Goal: Check status: Check status

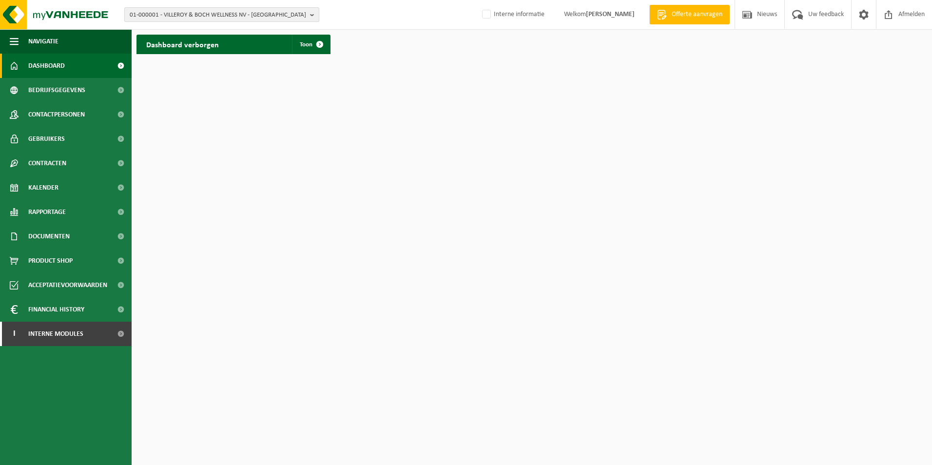
click at [273, 12] on span "01-000001 - VILLEROY & BOCH WELLNESS NV - [GEOGRAPHIC_DATA]" at bounding box center [218, 15] width 176 height 15
click at [187, 32] on input "text" at bounding box center [222, 30] width 190 height 12
click at [176, 44] on strong "01-000001 - VILLEROY & BOCH WELLNESS NV - [GEOGRAPHIC_DATA]" at bounding box center [220, 45] width 181 height 6
drag, startPoint x: 195, startPoint y: 46, endPoint x: 202, endPoint y: 45, distance: 6.9
click at [196, 45] on strong "01-000001 - VILLEROY & BOCH WELLNESS NV - ROESELARE" at bounding box center [220, 45] width 181 height 6
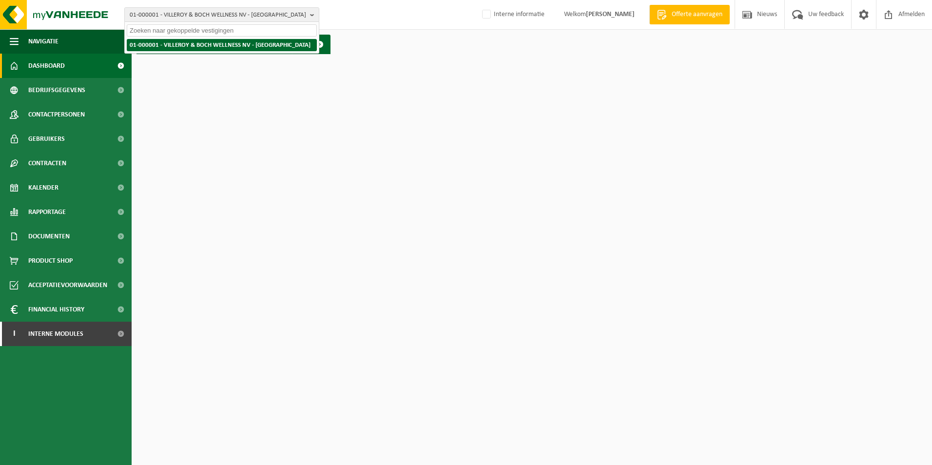
click at [298, 48] on li "01-000001 - VILLEROY & BOCH WELLNESS NV - ROESELARE" at bounding box center [222, 45] width 190 height 12
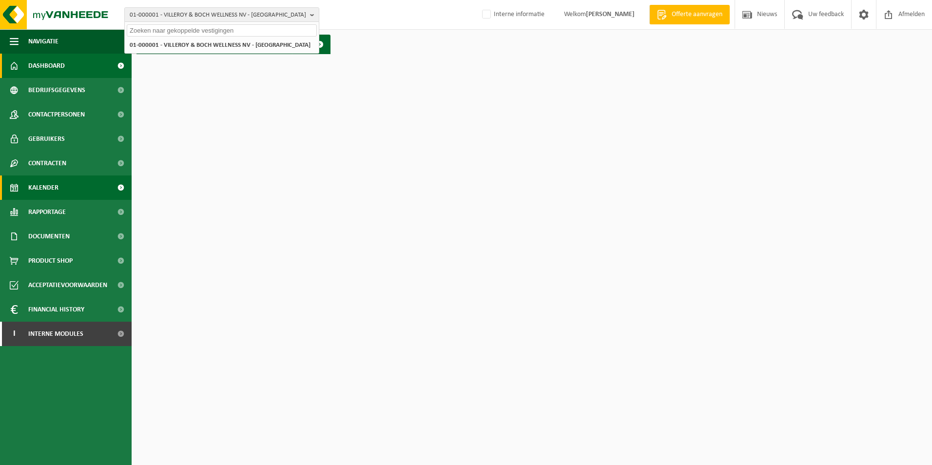
click at [45, 186] on span "Kalender" at bounding box center [43, 188] width 30 height 24
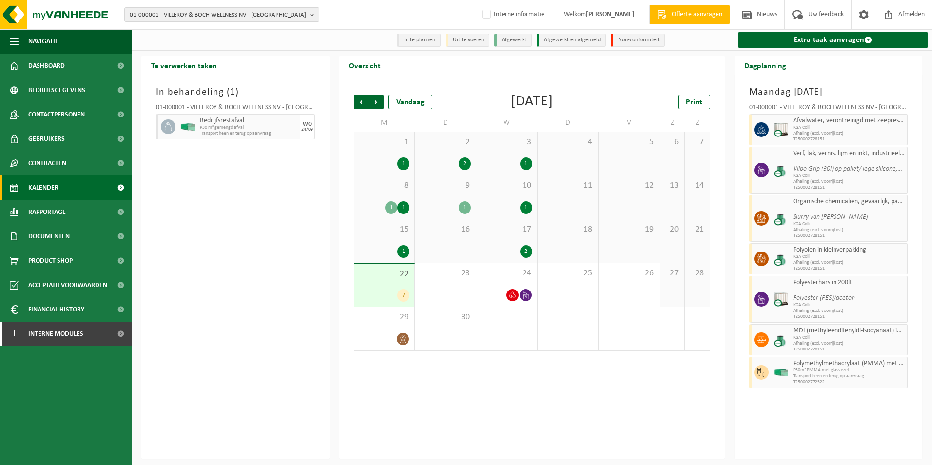
click at [815, 129] on span "KGA Colli" at bounding box center [849, 128] width 112 height 6
click at [505, 281] on div "24" at bounding box center [506, 284] width 61 height 43
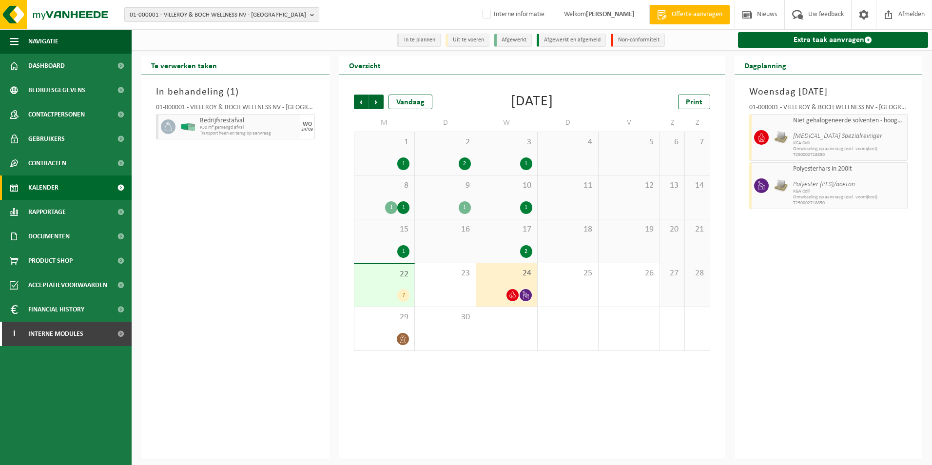
click at [312, 13] on b "button" at bounding box center [314, 15] width 9 height 14
click at [185, 27] on input "text" at bounding box center [222, 30] width 190 height 12
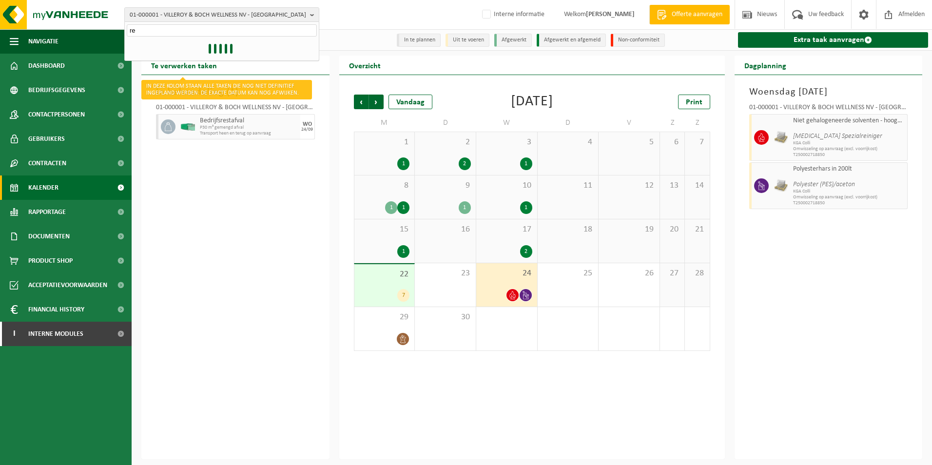
type input "r"
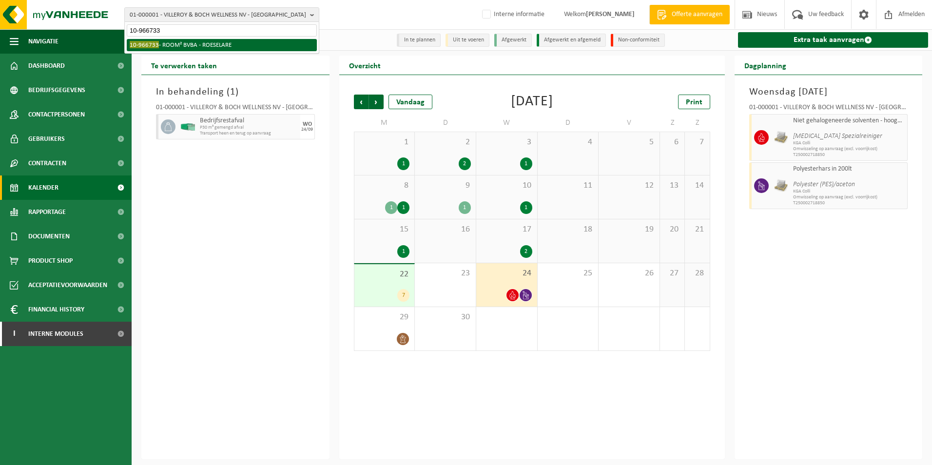
type input "10-966733"
click at [175, 45] on li "10-966733 - ROOM² BVBA - ROESELARE" at bounding box center [222, 45] width 190 height 12
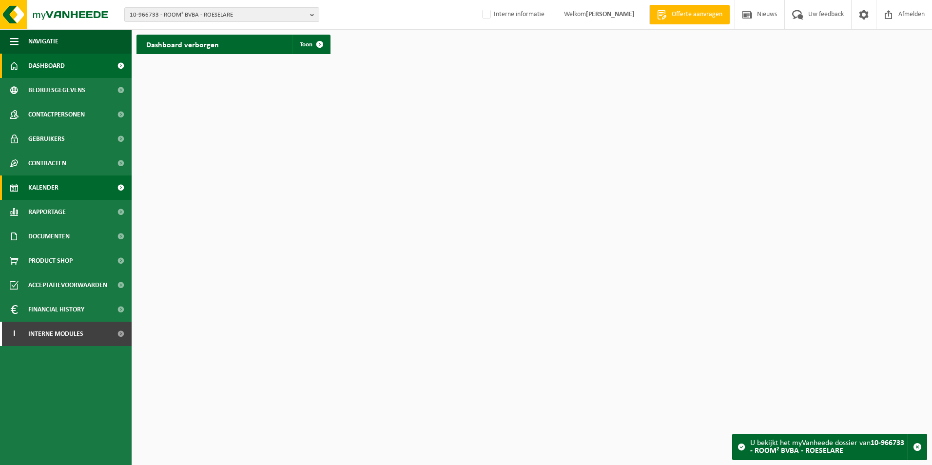
click at [48, 186] on span "Kalender" at bounding box center [43, 188] width 30 height 24
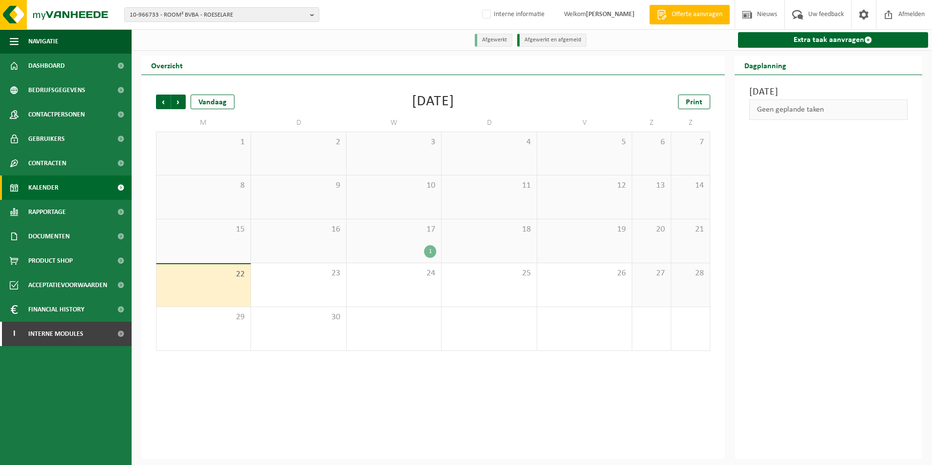
click at [406, 249] on div "1" at bounding box center [393, 251] width 85 height 13
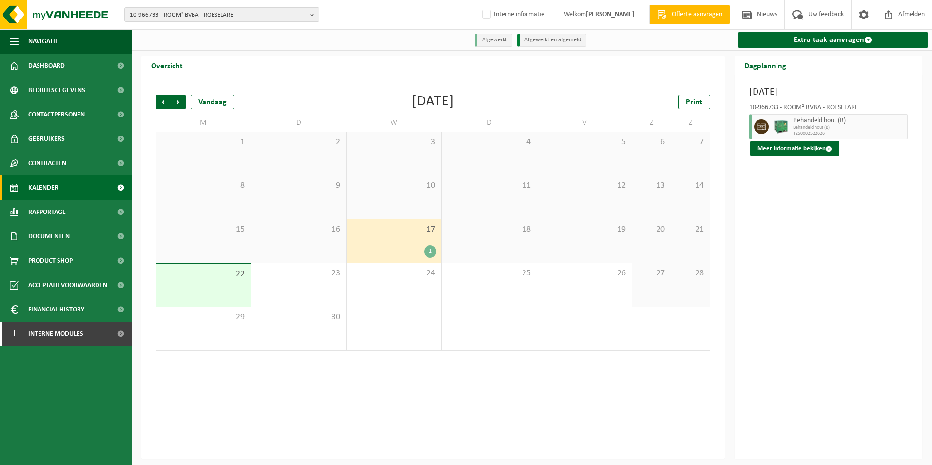
drag, startPoint x: 397, startPoint y: 436, endPoint x: 770, endPoint y: 283, distance: 403.4
click at [770, 283] on div "Woensdag 17 september 2025 10-966733 - ROOM² BVBA - ROESELARE Behandeld hout (B…" at bounding box center [829, 267] width 188 height 384
click at [178, 100] on span "Volgende" at bounding box center [178, 102] width 15 height 15
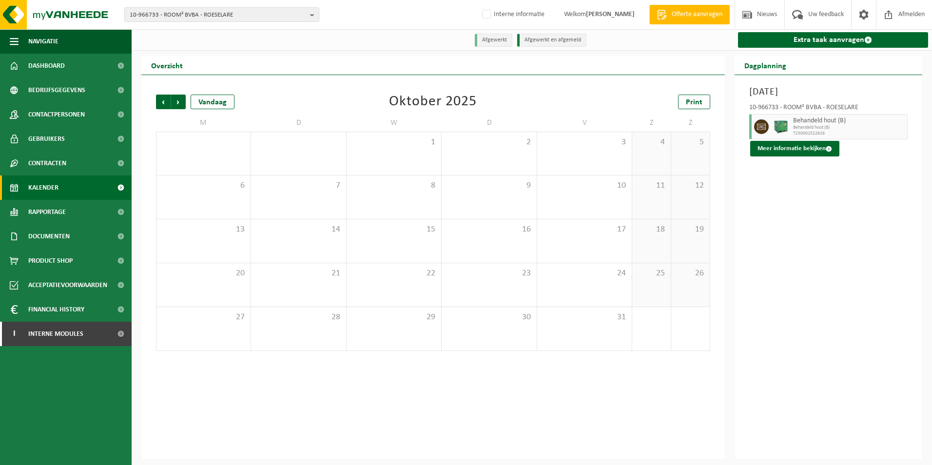
click at [178, 100] on span "Volgende" at bounding box center [178, 102] width 15 height 15
click at [159, 102] on span "Vorige" at bounding box center [163, 102] width 15 height 15
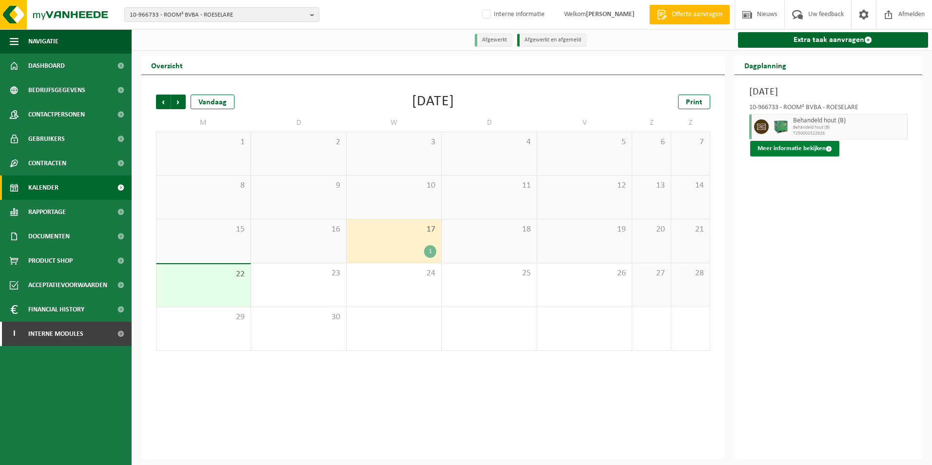
click at [818, 153] on button "Meer informatie bekijken" at bounding box center [794, 149] width 89 height 16
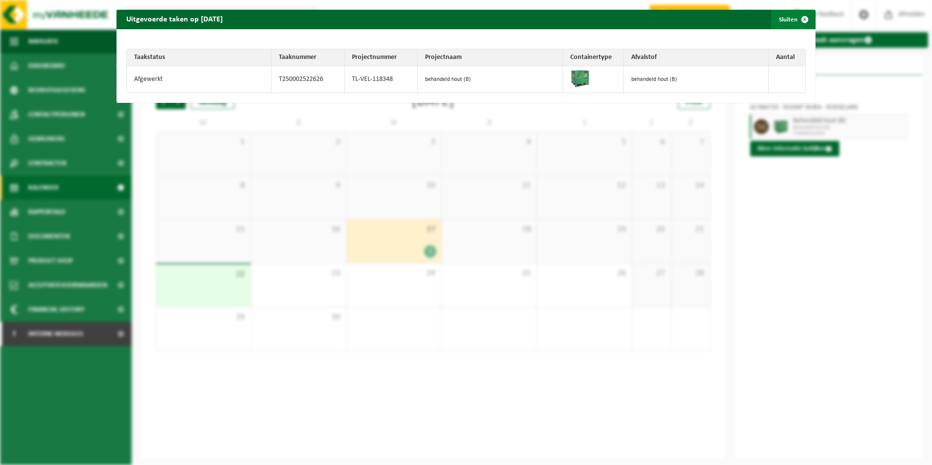
click at [801, 14] on span "button" at bounding box center [805, 20] width 20 height 20
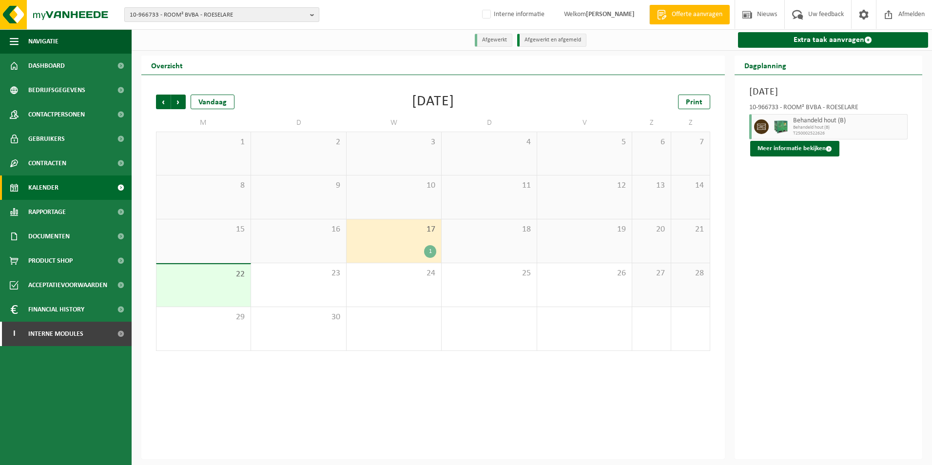
click at [314, 16] on b "button" at bounding box center [314, 15] width 9 height 14
click at [191, 28] on input "text" at bounding box center [222, 30] width 190 height 12
type input "viler"
click at [201, 33] on input "text" at bounding box center [222, 30] width 190 height 12
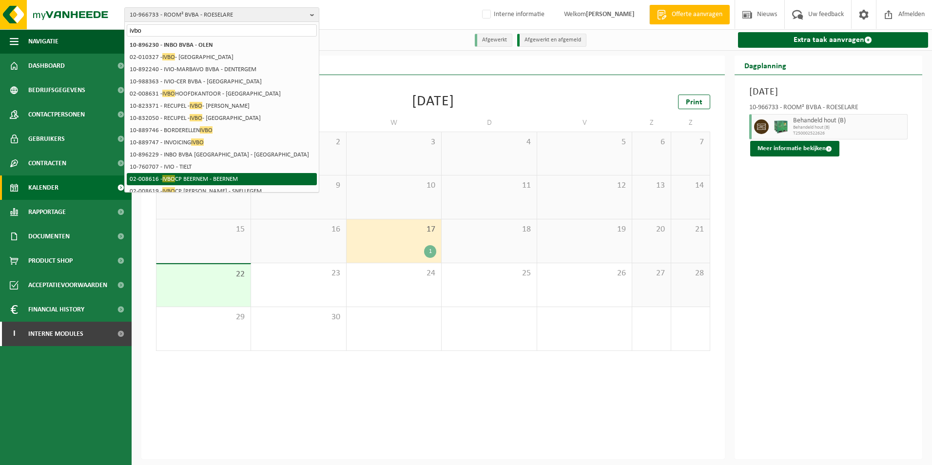
type input "ivbo"
click at [162, 176] on span "IVBO" at bounding box center [168, 178] width 13 height 7
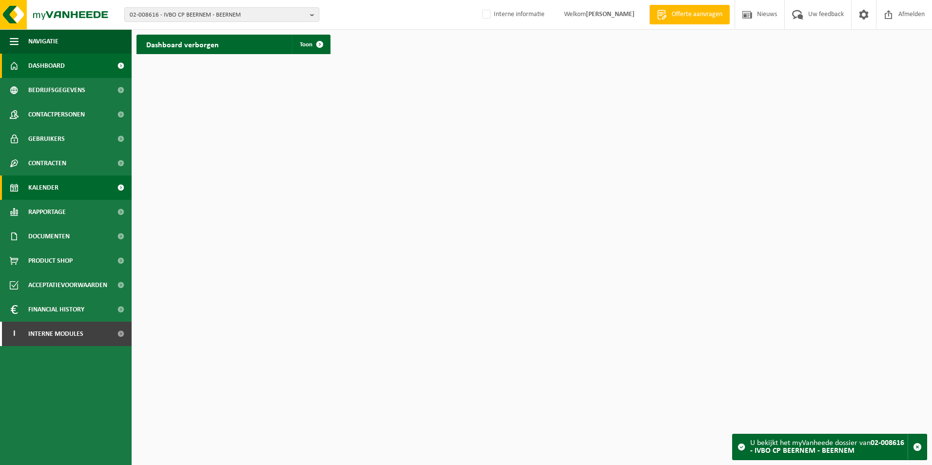
click at [35, 186] on span "Kalender" at bounding box center [43, 188] width 30 height 24
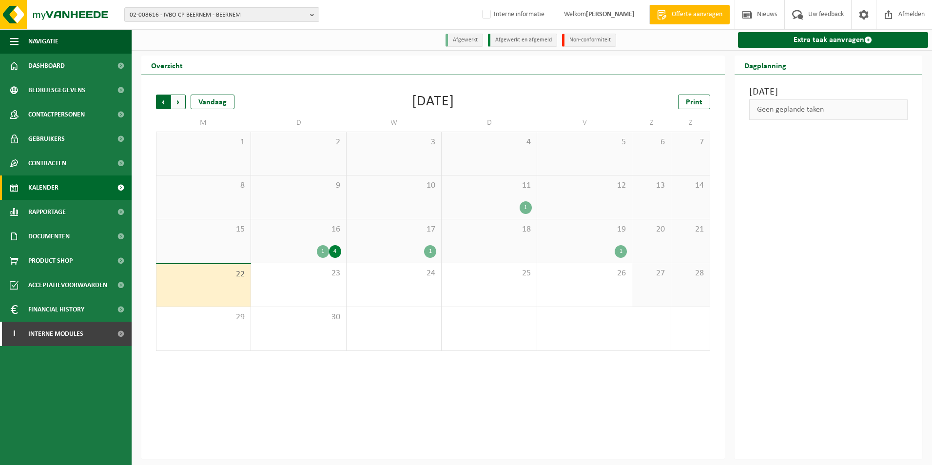
click at [175, 102] on span "Volgende" at bounding box center [178, 102] width 15 height 15
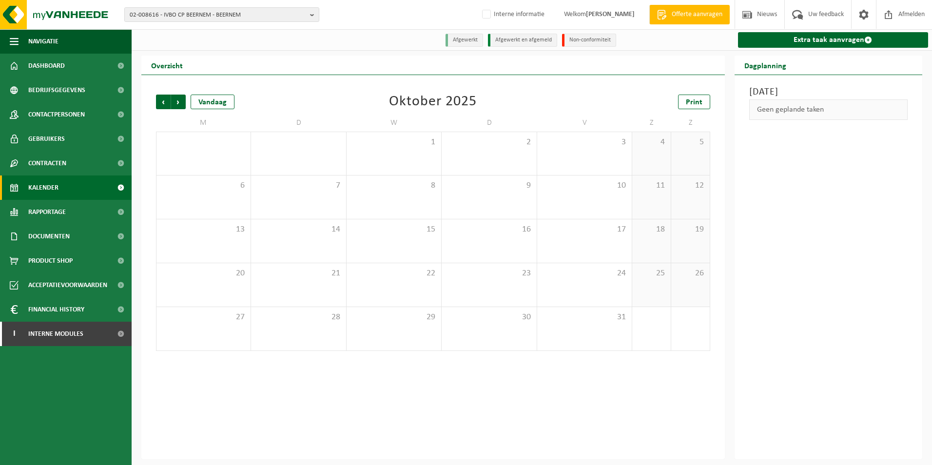
drag, startPoint x: 160, startPoint y: 105, endPoint x: 157, endPoint y: 113, distance: 8.3
click at [162, 104] on span "Vorige" at bounding box center [163, 102] width 15 height 15
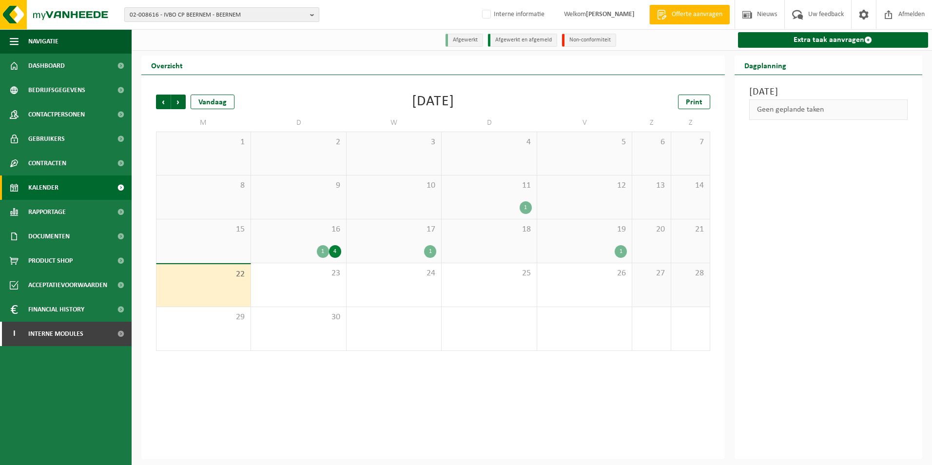
click at [309, 16] on button "02-008616 - IVBO CP BEERNEM - BEERNEM" at bounding box center [221, 14] width 195 height 15
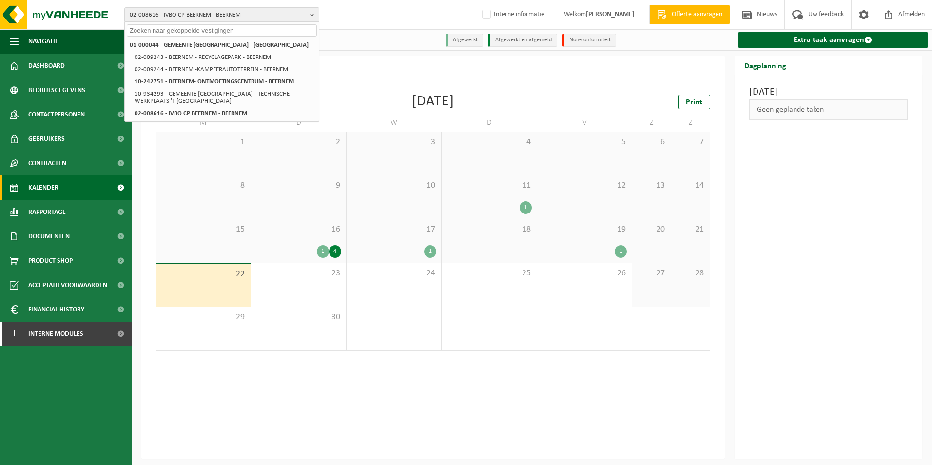
click at [179, 31] on input "text" at bounding box center [222, 30] width 190 height 12
click at [148, 30] on input "text" at bounding box center [222, 30] width 190 height 12
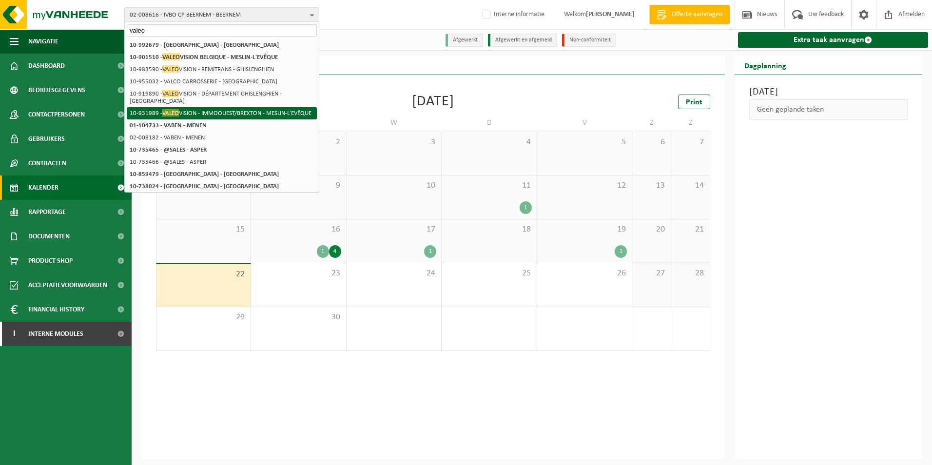
type input "valeo"
click at [222, 113] on li "10-931989 - VALEO VISION - IMMOOUEST/BREXTON - MESLIN-L'EVÊQUE" at bounding box center [222, 113] width 190 height 12
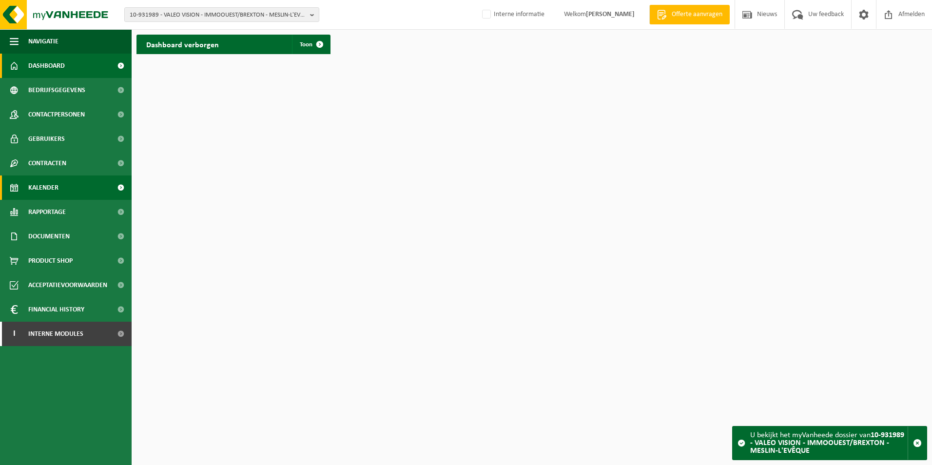
click at [47, 182] on span "Kalender" at bounding box center [43, 188] width 30 height 24
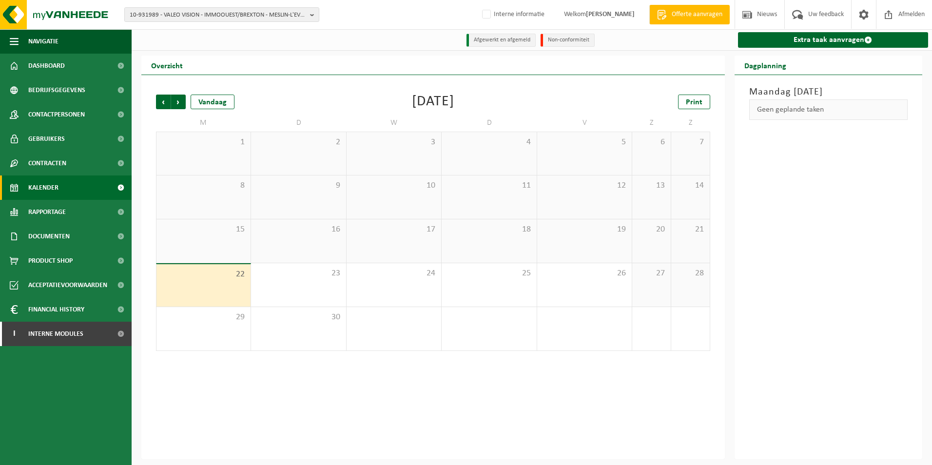
click at [41, 184] on span "Kalender" at bounding box center [43, 188] width 30 height 24
click at [311, 17] on b "button" at bounding box center [314, 15] width 9 height 14
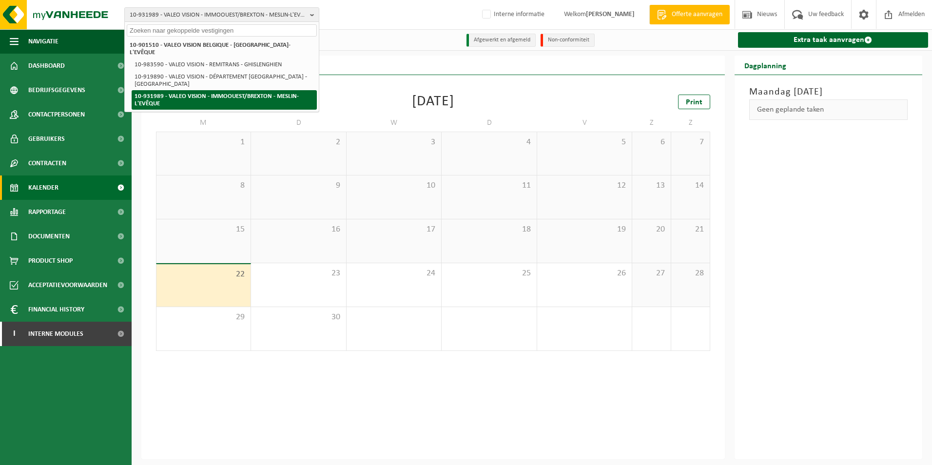
click at [205, 90] on li "10-931989 - VALEO VISION - IMMOOUEST/BREXTON - MESLIN-L'EVÊQUE" at bounding box center [224, 100] width 185 height 20
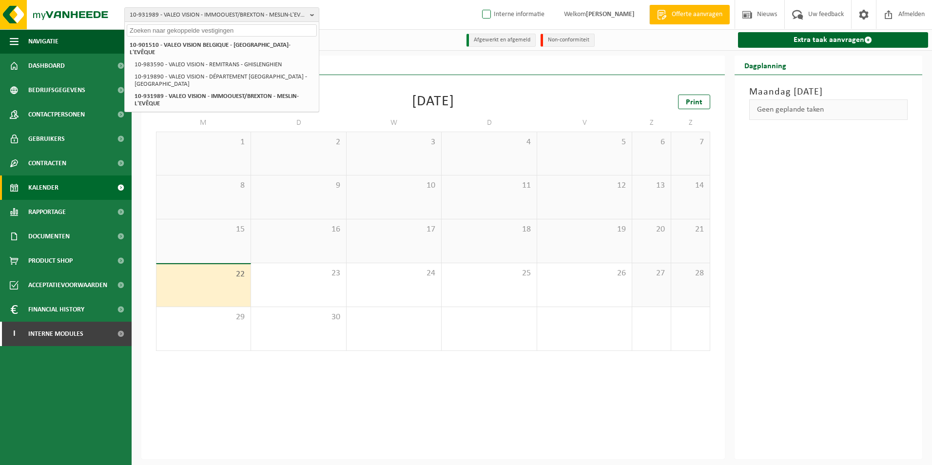
click at [480, 15] on label "Interne informatie" at bounding box center [512, 14] width 64 height 15
click at [478, 0] on input "Interne informatie" at bounding box center [478, 0] width 0 height 0
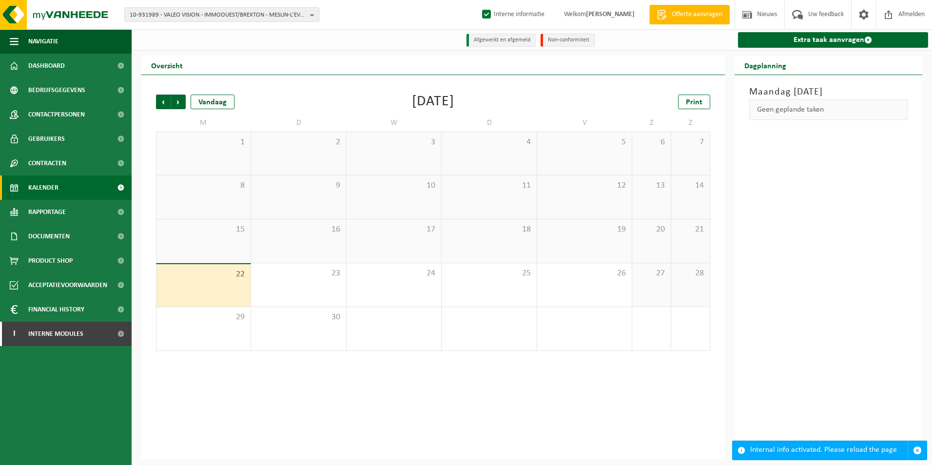
click at [480, 15] on label "Interne informatie" at bounding box center [512, 14] width 64 height 15
click at [478, 0] on input "Interne informatie" at bounding box center [478, 0] width 0 height 0
checkbox input "false"
click at [918, 451] on span "button" at bounding box center [917, 450] width 9 height 9
click at [312, 15] on b "button" at bounding box center [314, 15] width 9 height 14
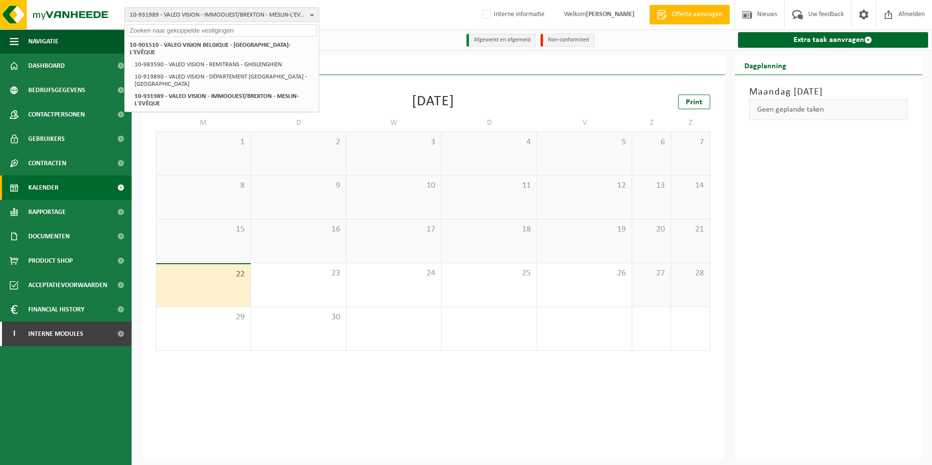
click at [159, 33] on input "text" at bounding box center [222, 30] width 190 height 12
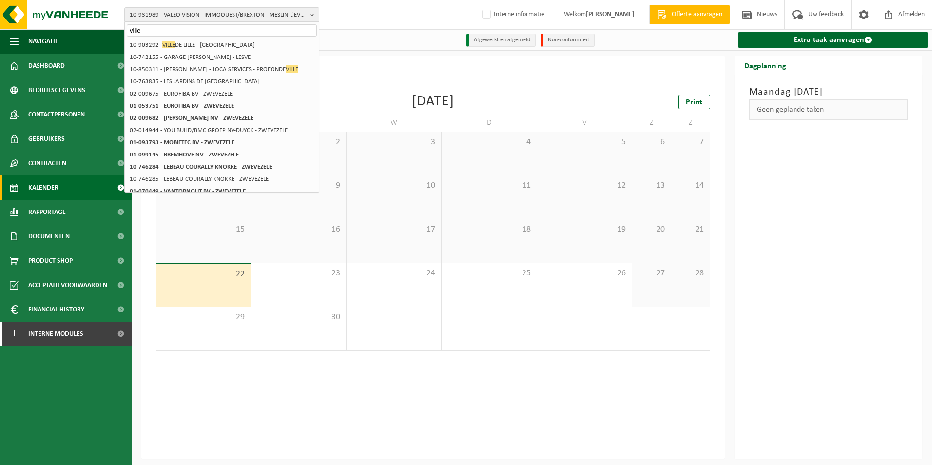
click at [155, 31] on input "ville" at bounding box center [222, 30] width 190 height 12
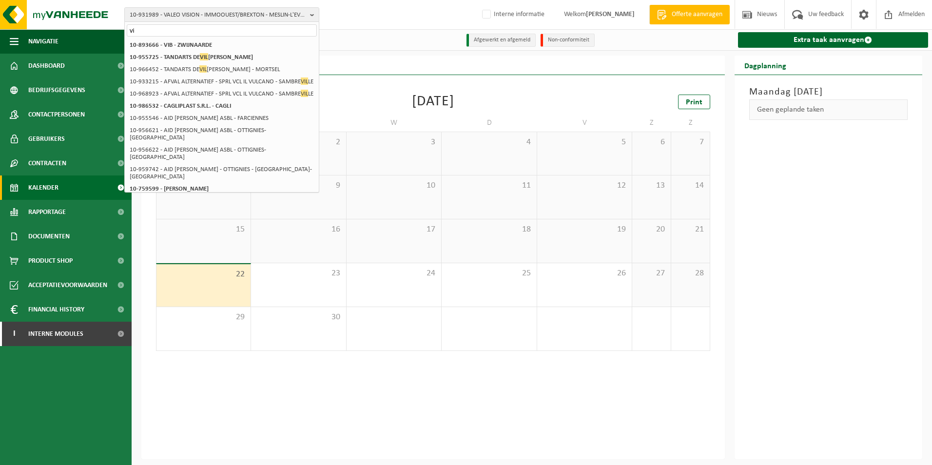
type input "v"
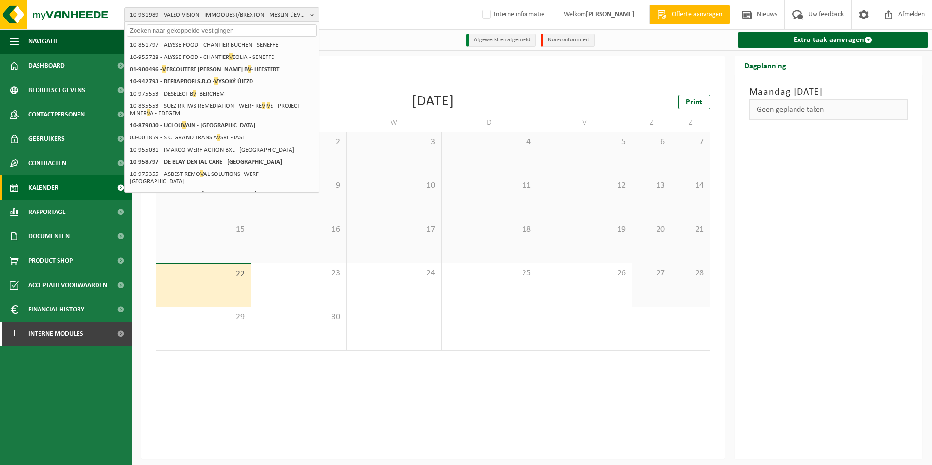
click at [821, 182] on div "Maandag 22 september 2025 Geen geplande taken" at bounding box center [829, 267] width 188 height 384
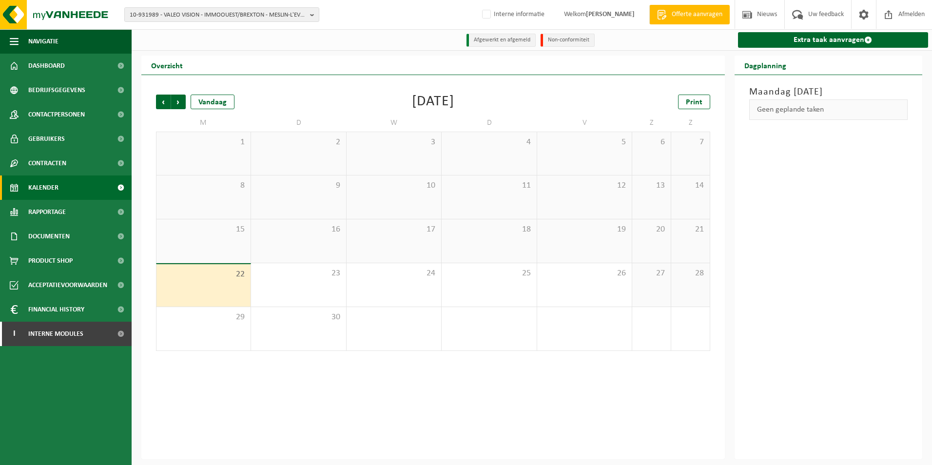
click at [773, 109] on div "Geen geplande taken" at bounding box center [828, 109] width 159 height 20
click at [843, 104] on div "Geen geplande taken" at bounding box center [828, 109] width 159 height 20
drag, startPoint x: 153, startPoint y: 98, endPoint x: 158, endPoint y: 102, distance: 6.9
click at [158, 102] on div "Vorige Volgende Vandaag September 2025 Print M D W D V Z Z 1 2 3 4 5 6 7 8 9 10…" at bounding box center [433, 223] width 564 height 276
click at [161, 104] on span "Vorige" at bounding box center [163, 102] width 15 height 15
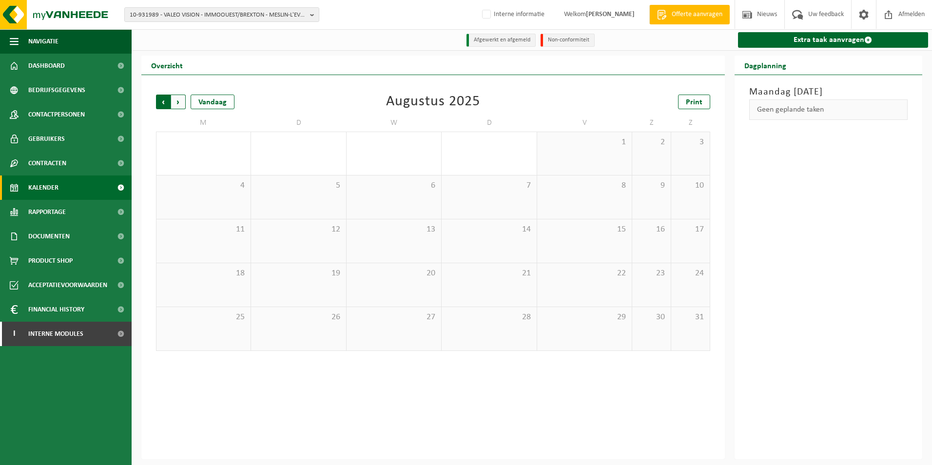
click at [184, 103] on span "Volgende" at bounding box center [178, 102] width 15 height 15
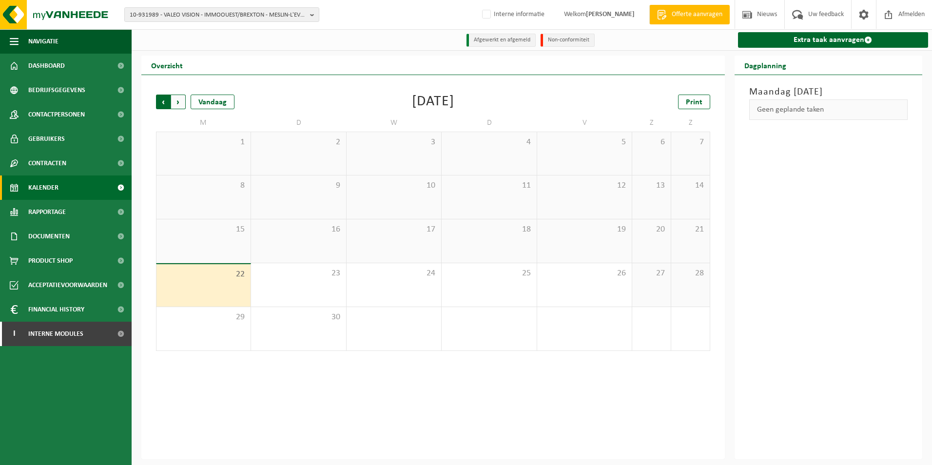
click at [178, 102] on span "Volgende" at bounding box center [178, 102] width 15 height 15
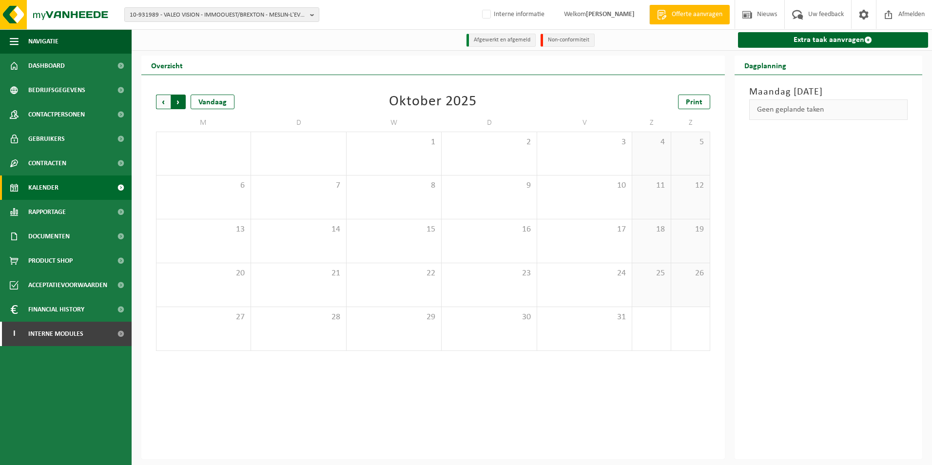
click at [168, 103] on span "Vorige" at bounding box center [163, 102] width 15 height 15
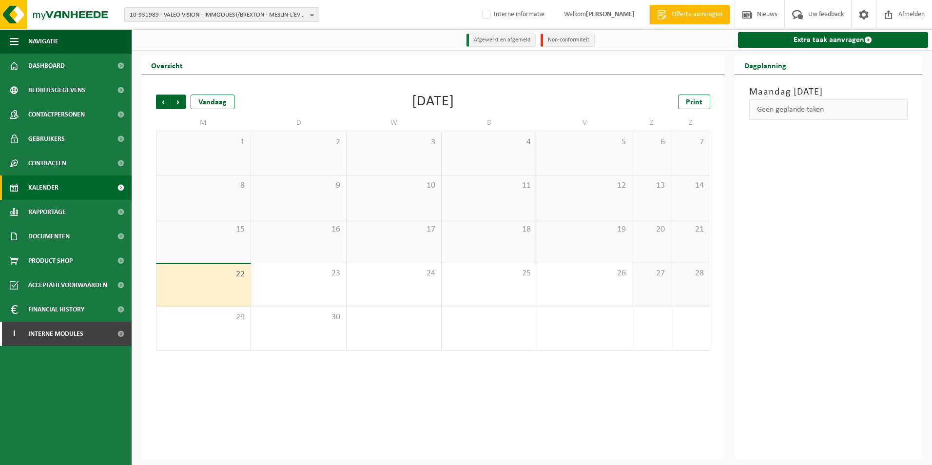
click at [309, 13] on button "10-931989 - VALEO VISION - IMMOOUEST/BREXTON - MESLIN-L'EVÊQUE" at bounding box center [221, 14] width 195 height 15
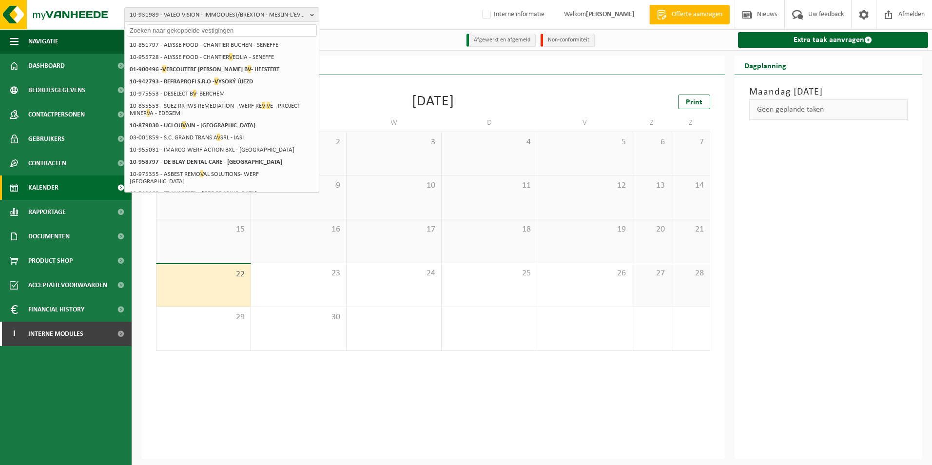
click at [180, 28] on input "text" at bounding box center [222, 30] width 190 height 12
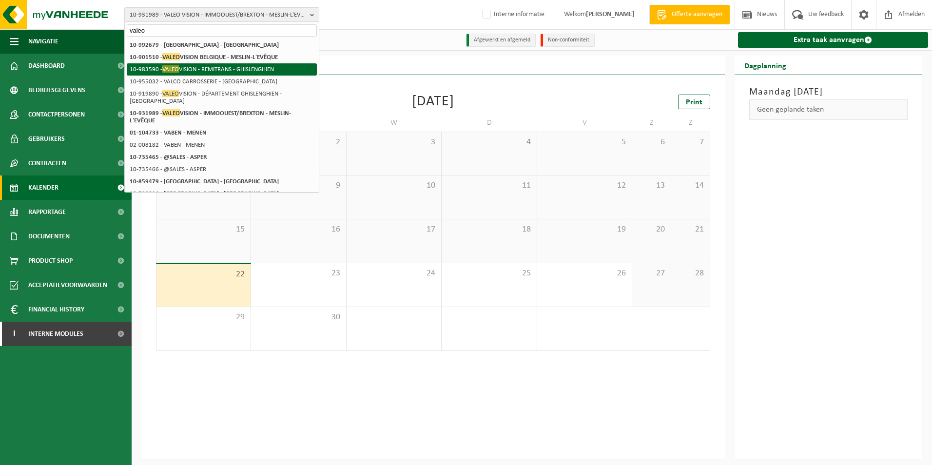
type input "valeo"
click at [206, 67] on li "10-983590 - VALEO VISION - REMITRANS - GHISLENGHIEN" at bounding box center [222, 69] width 190 height 12
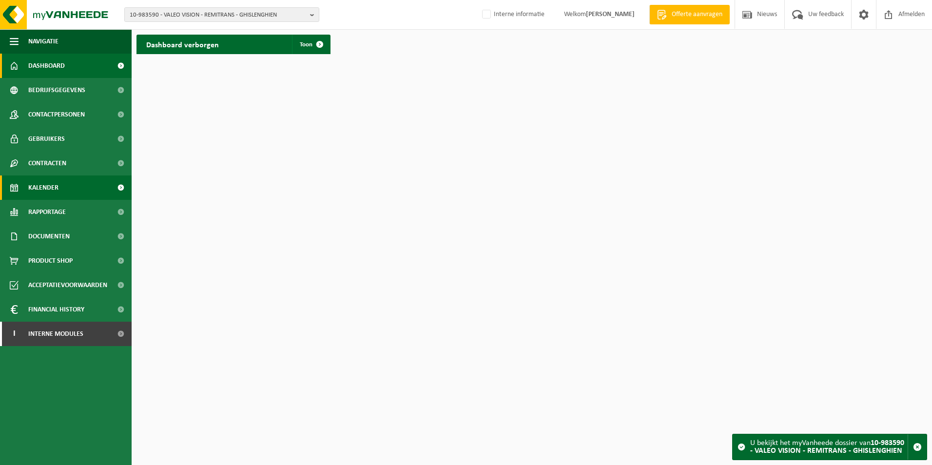
click at [43, 189] on span "Kalender" at bounding box center [43, 188] width 30 height 24
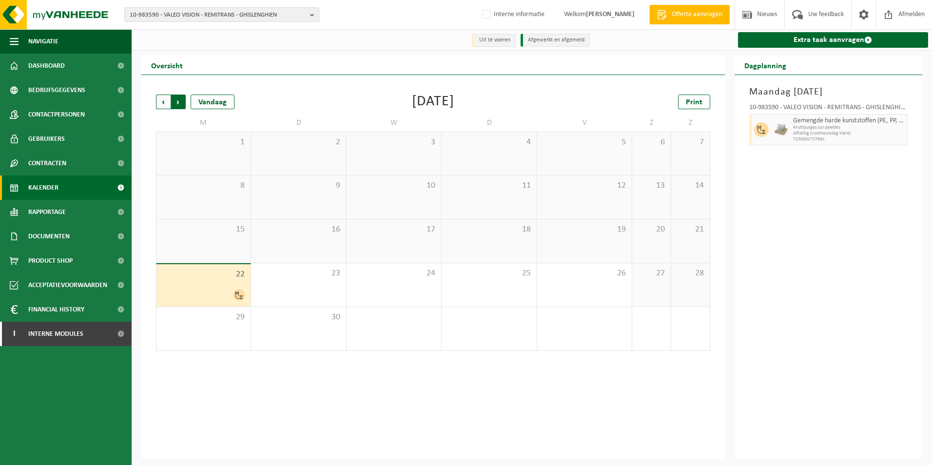
click at [161, 106] on span "Vorige" at bounding box center [163, 102] width 15 height 15
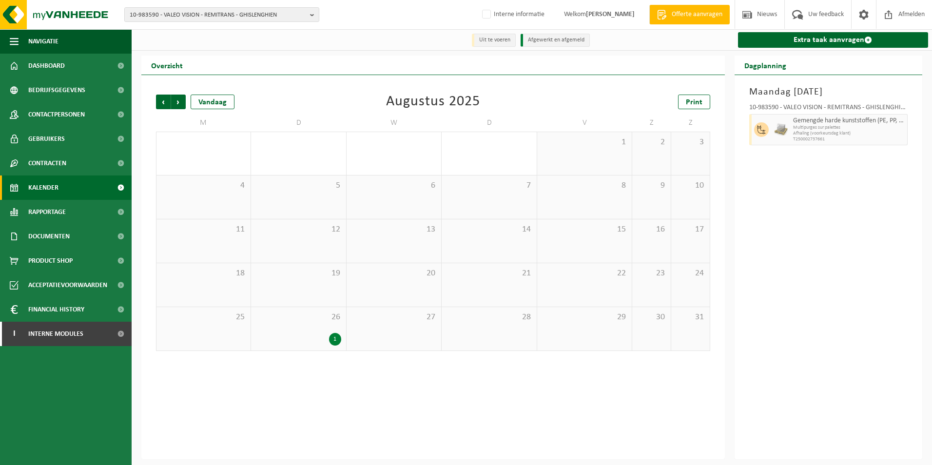
click at [284, 319] on span "26" at bounding box center [298, 317] width 85 height 11
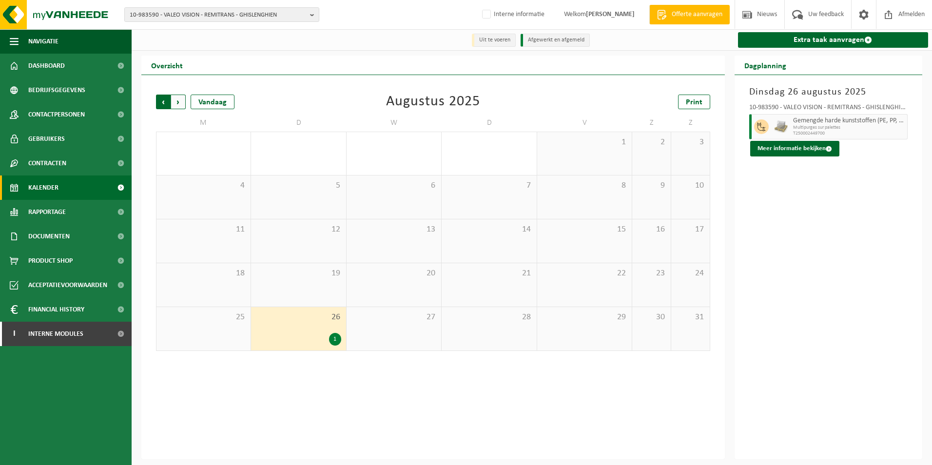
click at [179, 103] on span "Volgende" at bounding box center [178, 102] width 15 height 15
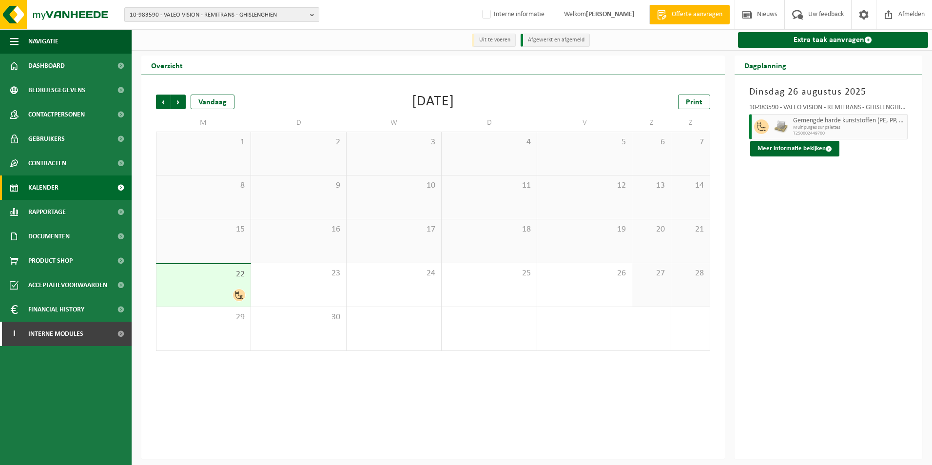
click at [312, 14] on b "button" at bounding box center [314, 15] width 9 height 14
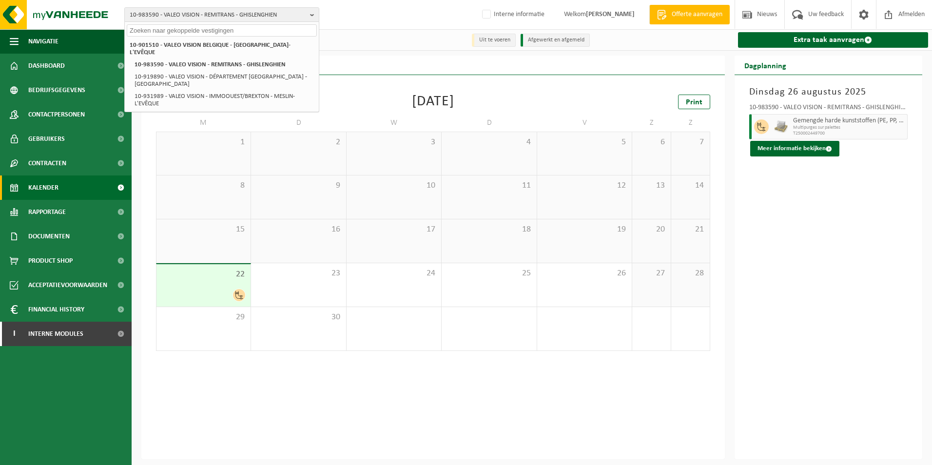
drag, startPoint x: 150, startPoint y: 27, endPoint x: 155, endPoint y: 29, distance: 5.6
click at [151, 27] on input "text" at bounding box center [222, 30] width 190 height 12
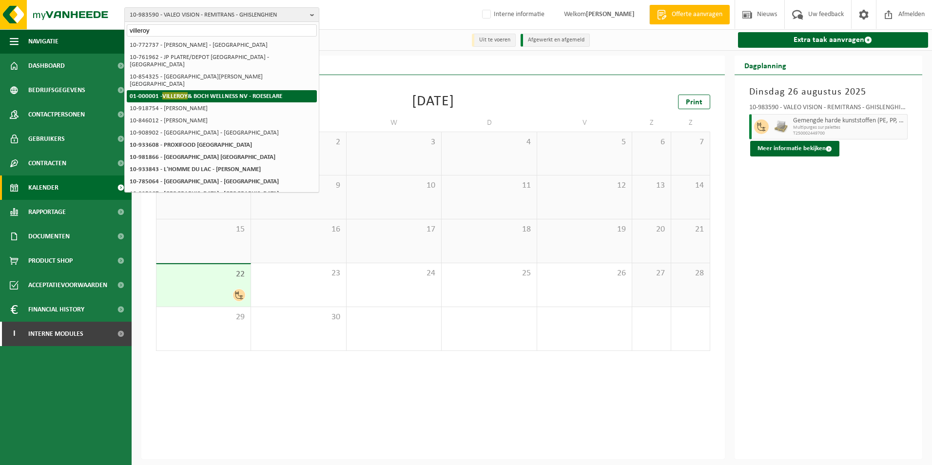
type input "villeroy"
click at [163, 92] on span "VILLEROY" at bounding box center [174, 95] width 25 height 7
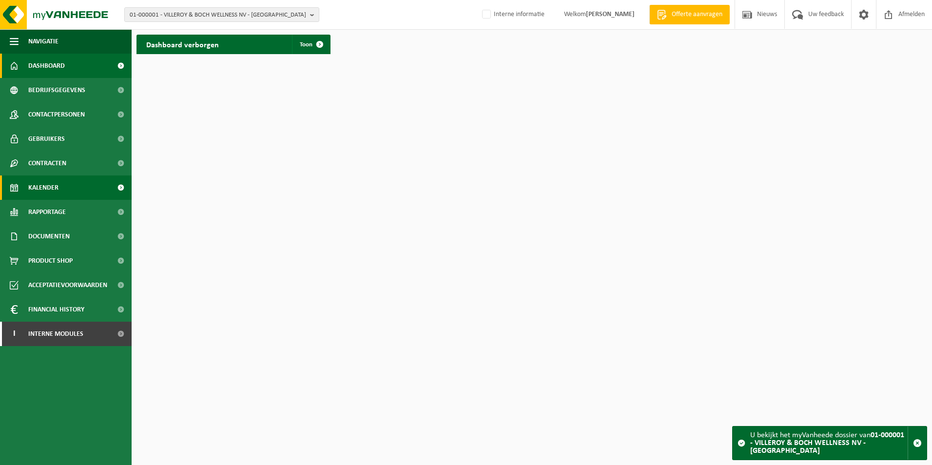
click at [39, 186] on span "Kalender" at bounding box center [43, 188] width 30 height 24
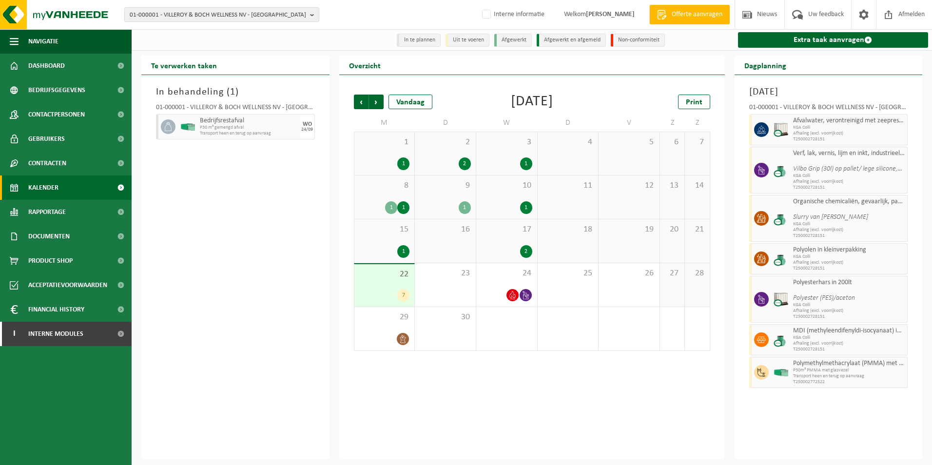
click at [378, 284] on div "22 7" at bounding box center [384, 285] width 60 height 42
click at [504, 281] on div "24" at bounding box center [506, 284] width 61 height 43
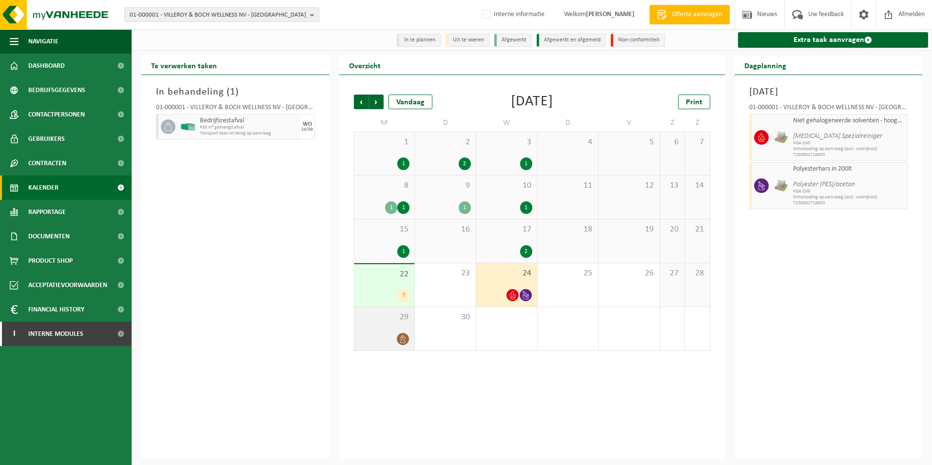
click at [392, 320] on span "29" at bounding box center [384, 317] width 51 height 11
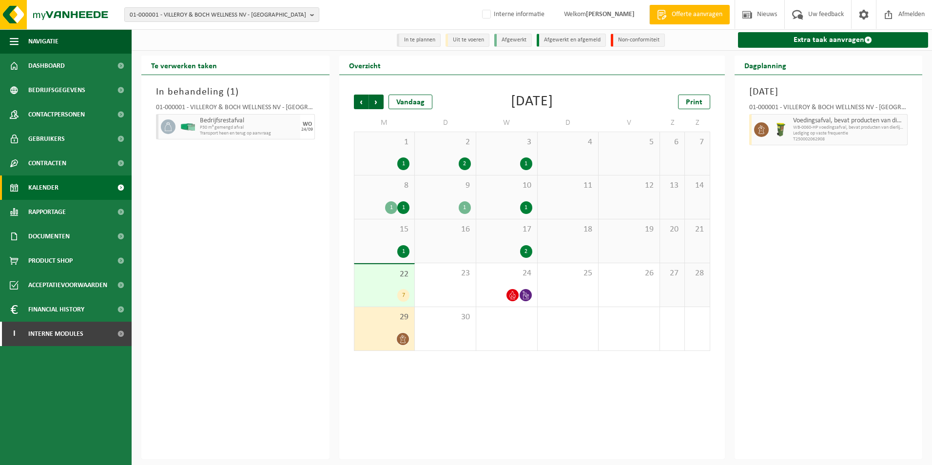
click at [379, 284] on div "22 7" at bounding box center [384, 285] width 60 height 42
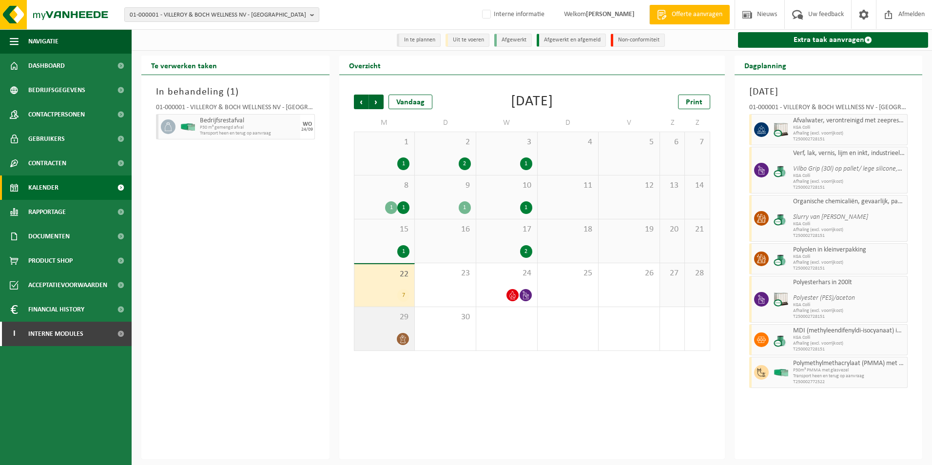
click at [398, 331] on div "29" at bounding box center [384, 328] width 60 height 43
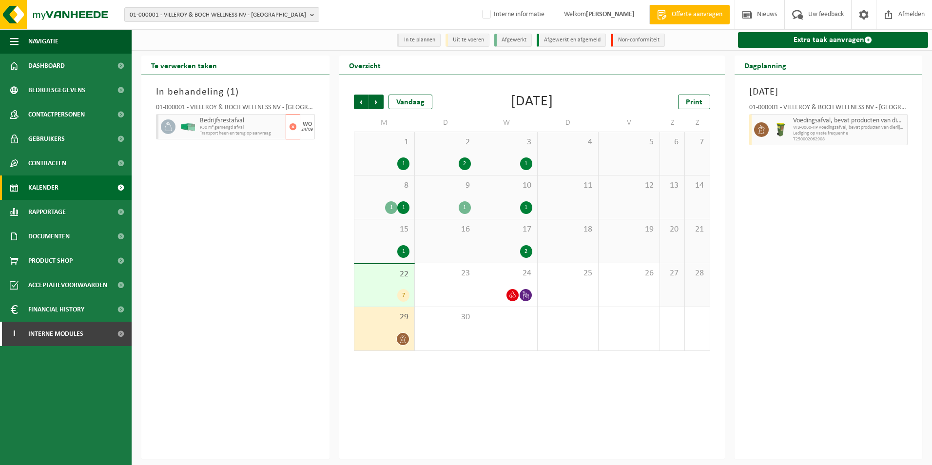
click at [215, 131] on span "P30 m³ gemengd afval" at bounding box center [241, 128] width 83 height 6
click at [371, 328] on div "29" at bounding box center [384, 328] width 60 height 43
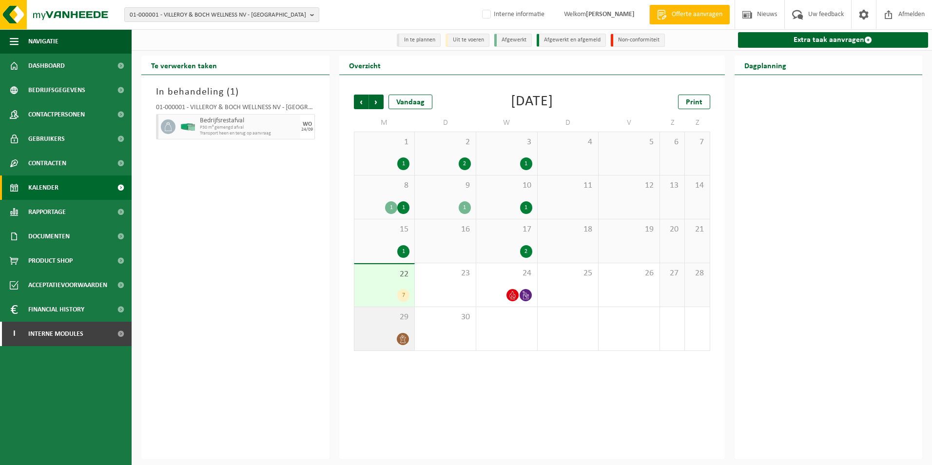
click at [386, 326] on div "29" at bounding box center [384, 328] width 60 height 43
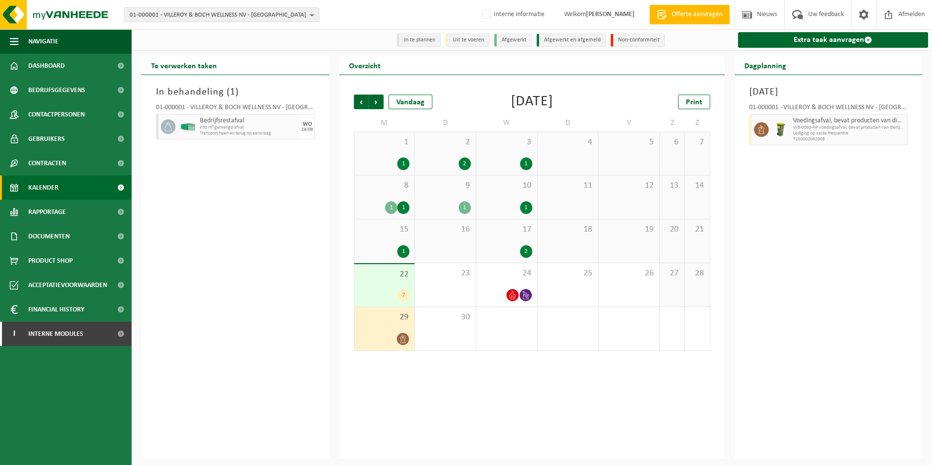
click at [380, 283] on div "22 7" at bounding box center [384, 285] width 60 height 42
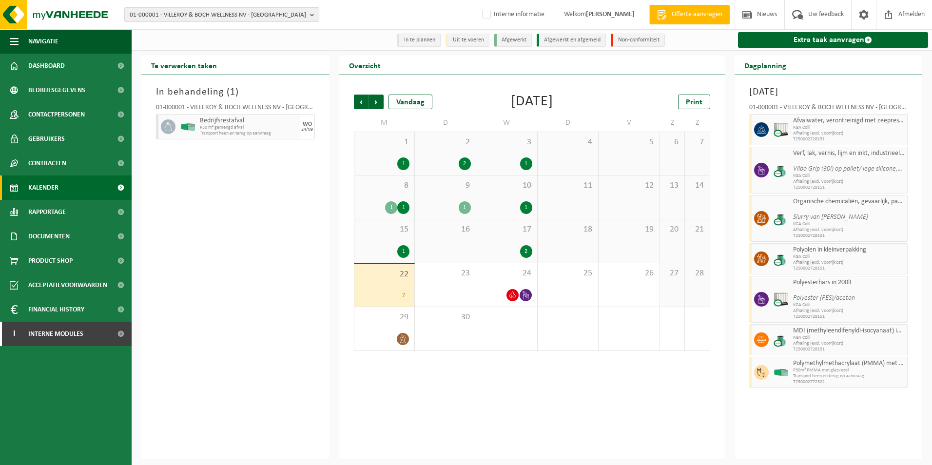
click at [315, 14] on b "button" at bounding box center [314, 15] width 9 height 14
click at [211, 30] on input "text" at bounding box center [222, 30] width 190 height 12
type input "10-966733"
click at [196, 41] on li "10-966733 - ROOM² BVBA - ROESELARE" at bounding box center [222, 45] width 190 height 12
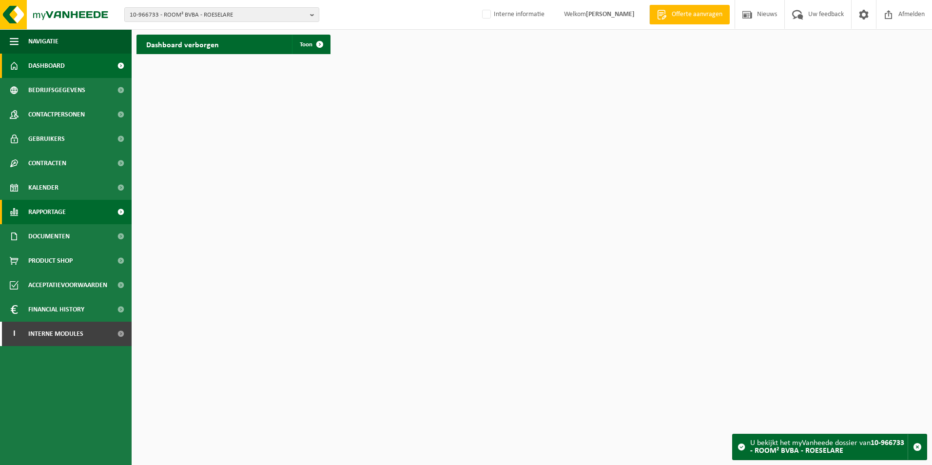
click at [42, 211] on span "Rapportage" at bounding box center [47, 212] width 38 height 24
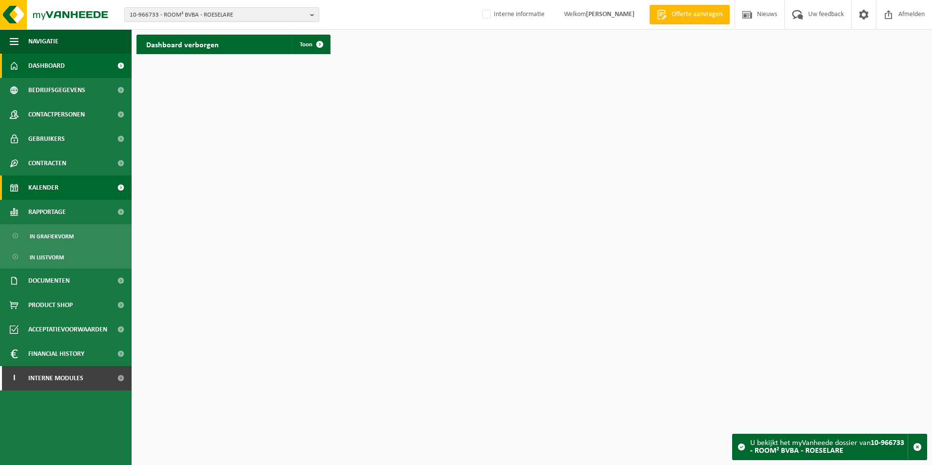
click at [41, 187] on span "Kalender" at bounding box center [43, 188] width 30 height 24
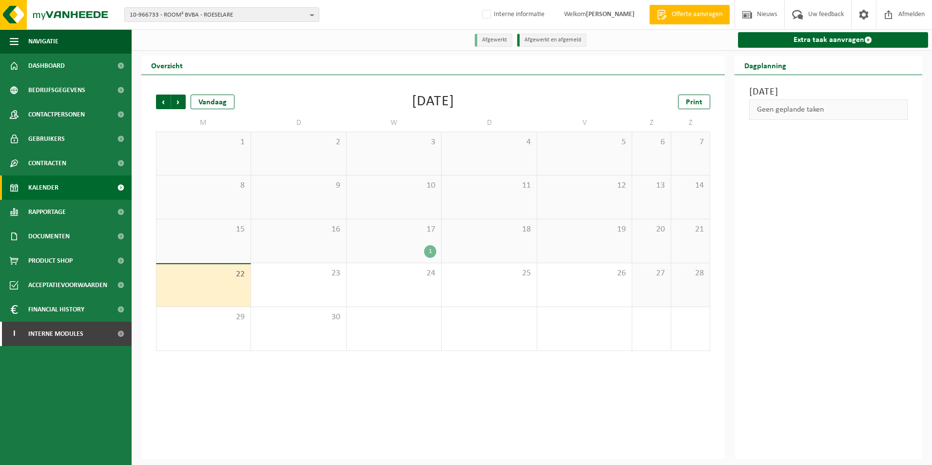
click at [413, 238] on div "17 1" at bounding box center [394, 240] width 95 height 43
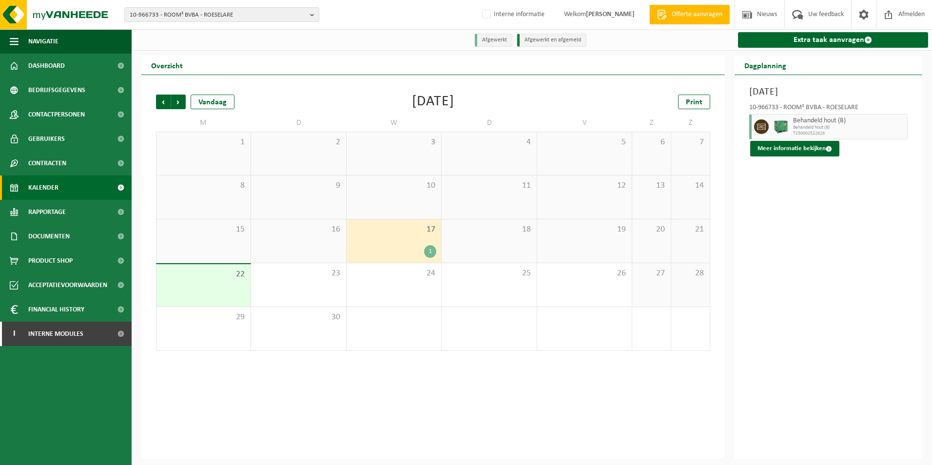
click at [826, 134] on span "T250002522626" at bounding box center [849, 134] width 112 height 6
drag, startPoint x: 826, startPoint y: 134, endPoint x: 787, endPoint y: 135, distance: 38.5
click at [787, 135] on div "Behandeld hout (B) Behandeld hout (B) T250002522626" at bounding box center [828, 126] width 159 height 25
click at [826, 131] on span "Behandeld hout (B)" at bounding box center [849, 128] width 112 height 6
click at [829, 134] on span "T250002522626" at bounding box center [849, 134] width 112 height 6
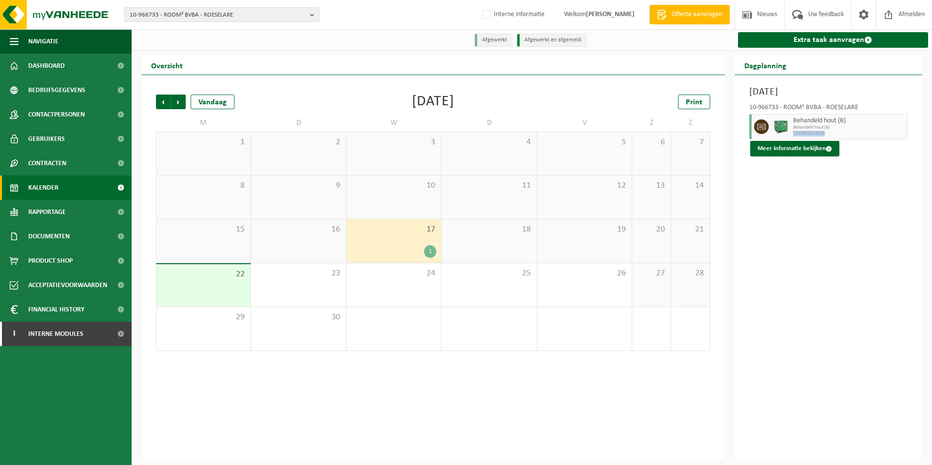
drag, startPoint x: 827, startPoint y: 135, endPoint x: 793, endPoint y: 138, distance: 34.8
click at [793, 138] on div "Behandeld hout (B) Behandeld hout (B) T250002522626" at bounding box center [849, 126] width 117 height 25
copy span "T250002522626"
